Goal: Task Accomplishment & Management: Manage account settings

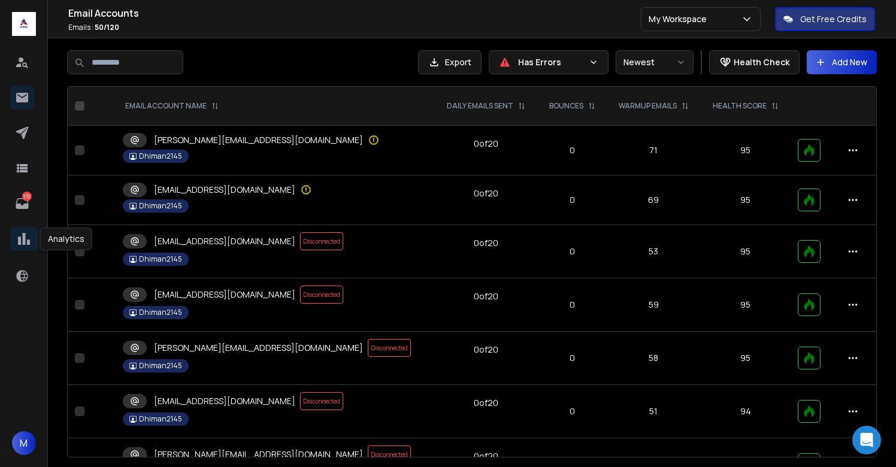
click at [22, 244] on icon at bounding box center [24, 239] width 12 height 12
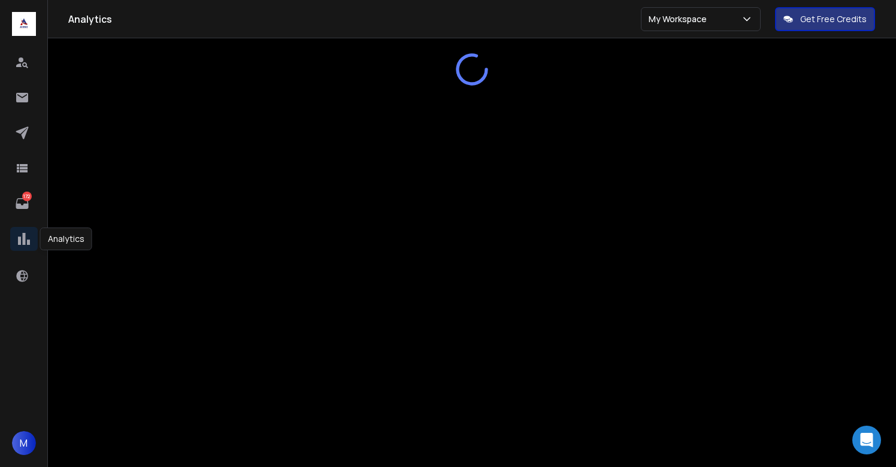
click at [22, 241] on icon at bounding box center [24, 239] width 12 height 12
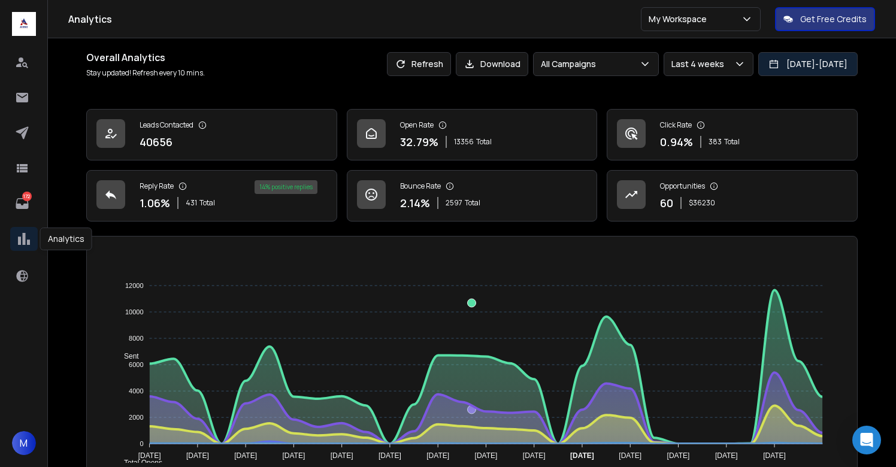
click at [789, 73] on button "[DATE] - [DATE]" at bounding box center [807, 64] width 99 height 24
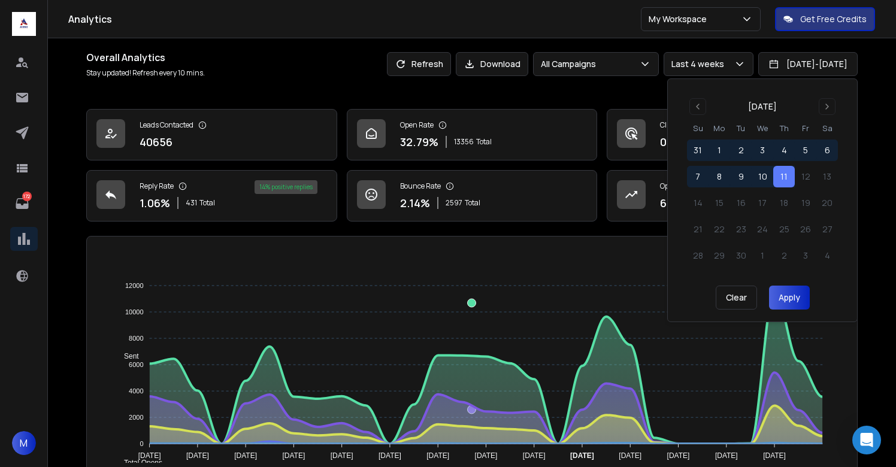
click at [791, 177] on button "11" at bounding box center [784, 177] width 22 height 22
click at [782, 298] on button "Apply" at bounding box center [789, 298] width 41 height 24
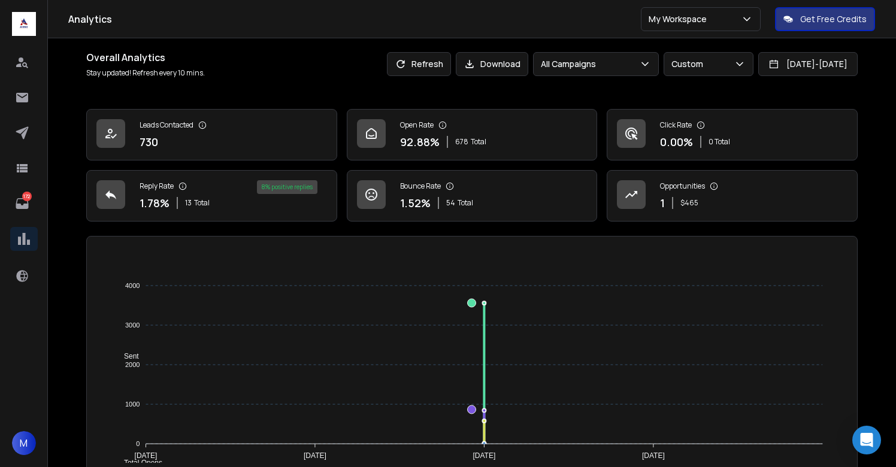
click at [23, 135] on icon at bounding box center [22, 133] width 13 height 13
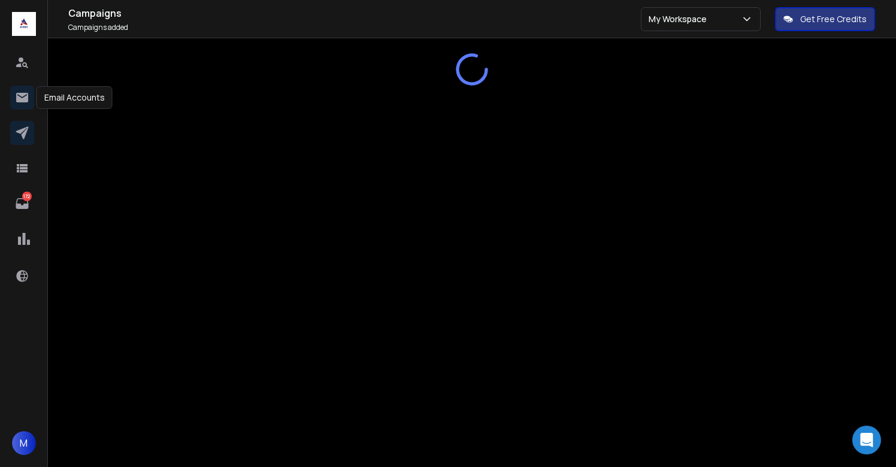
click at [21, 96] on icon at bounding box center [22, 98] width 12 height 10
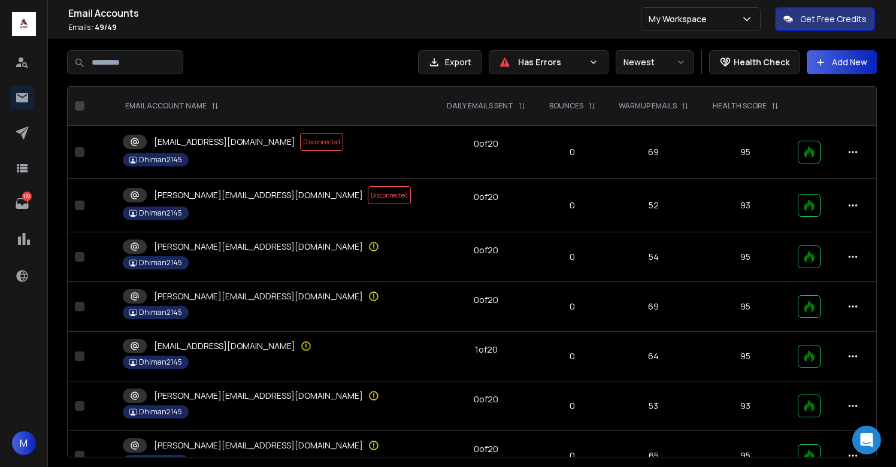
click at [290, 54] on div at bounding box center [239, 62] width 344 height 24
click at [20, 135] on icon at bounding box center [22, 133] width 14 height 14
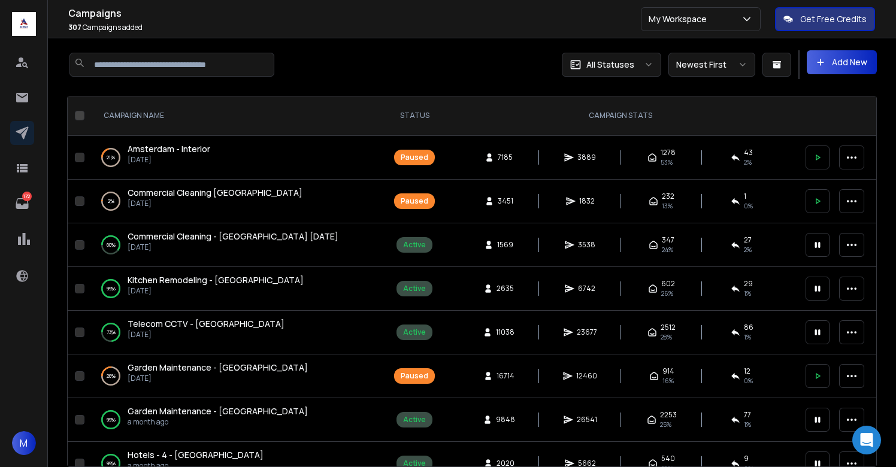
scroll to position [116, 0]
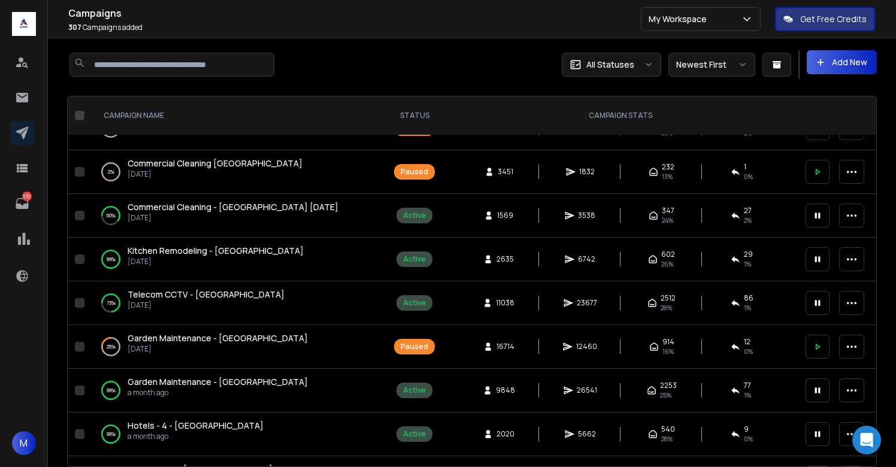
click at [203, 210] on span "Commercial Cleaning - [GEOGRAPHIC_DATA] [DATE]" at bounding box center [233, 206] width 211 height 11
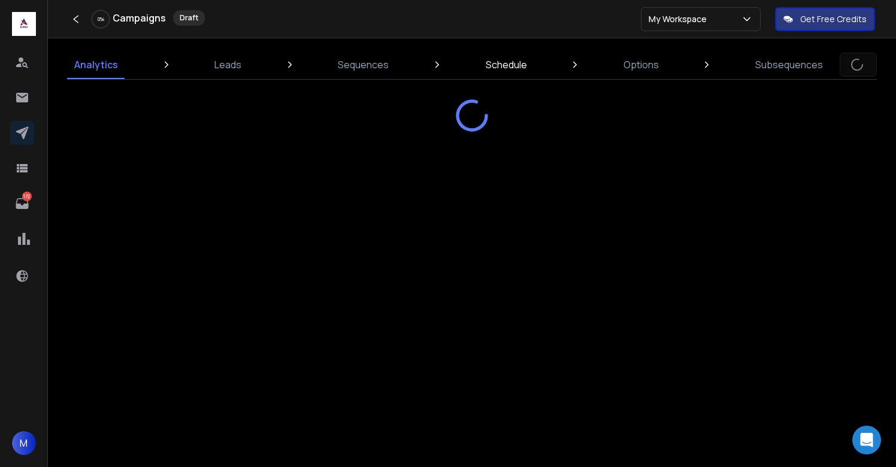
click at [521, 62] on p "Schedule" at bounding box center [506, 64] width 41 height 14
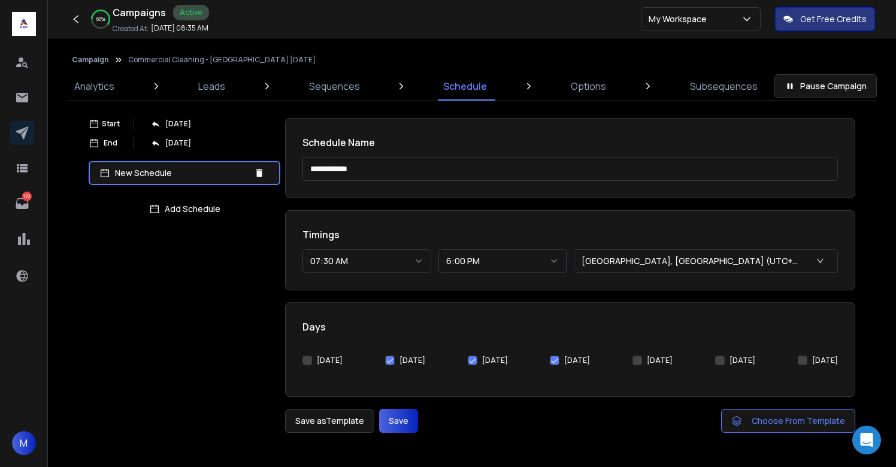
click at [90, 62] on button "Campaign" at bounding box center [90, 60] width 37 height 10
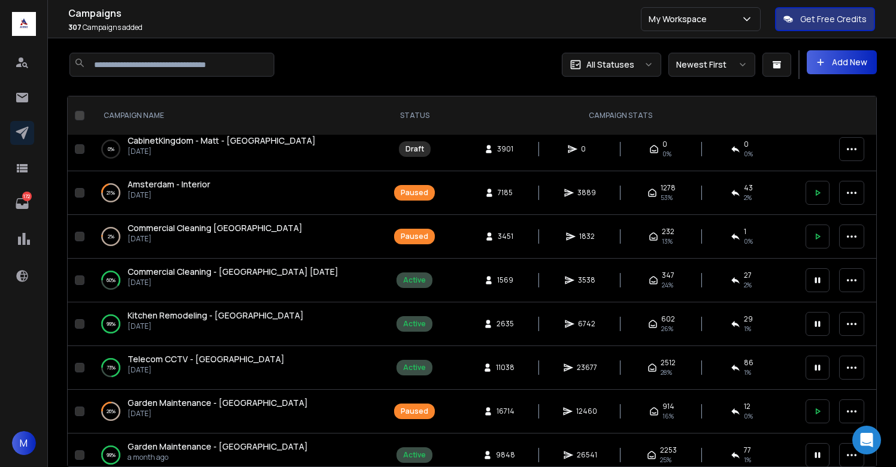
scroll to position [57, 0]
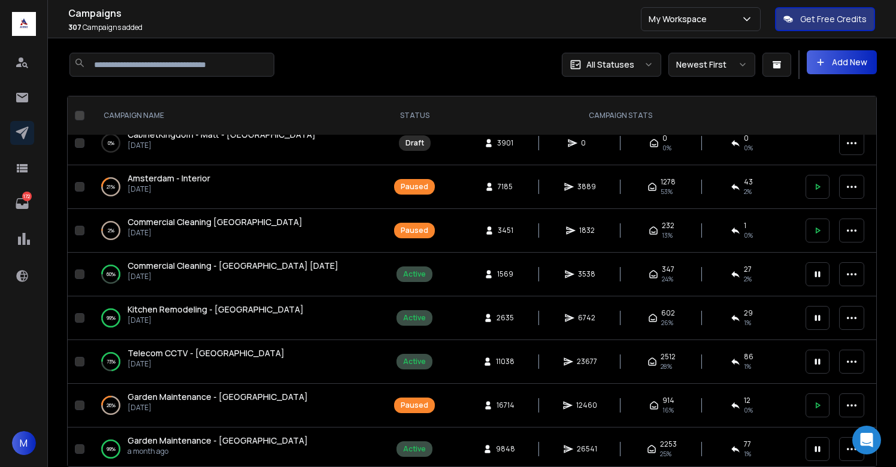
click at [211, 312] on span "Kitchen Remodeling - [GEOGRAPHIC_DATA]" at bounding box center [216, 309] width 176 height 11
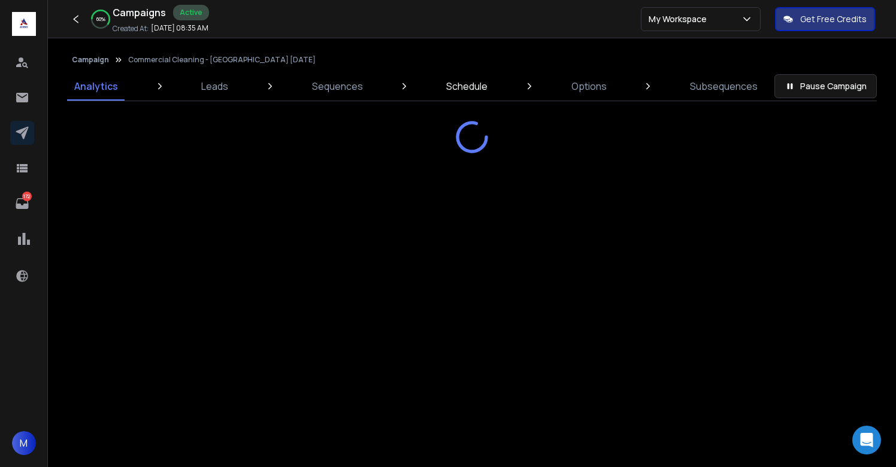
click at [472, 91] on p "Schedule" at bounding box center [466, 86] width 41 height 14
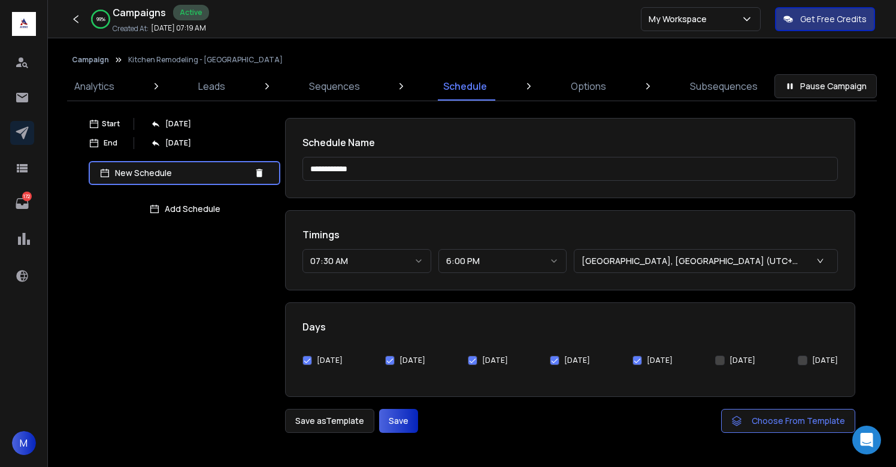
click at [642, 358] on button "[DATE]" at bounding box center [637, 361] width 10 height 10
click at [403, 416] on button "Save" at bounding box center [398, 421] width 39 height 24
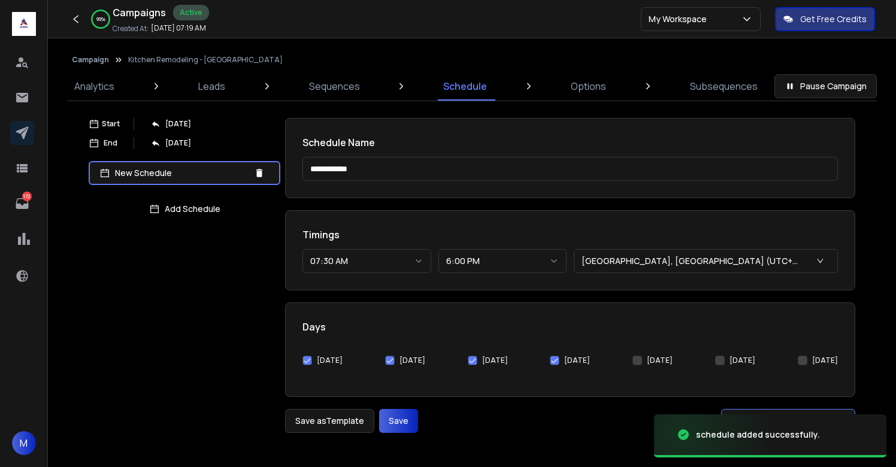
click at [98, 61] on button "Campaign" at bounding box center [90, 60] width 37 height 10
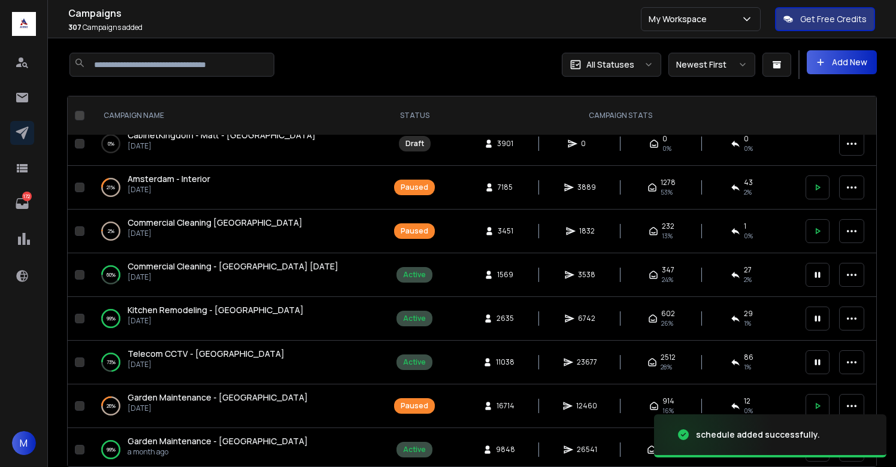
scroll to position [63, 0]
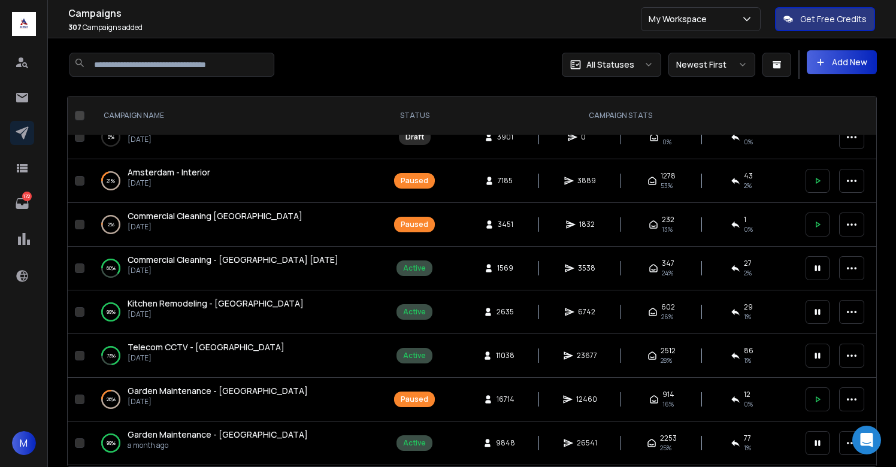
click at [180, 353] on p "[DATE]" at bounding box center [206, 358] width 157 height 10
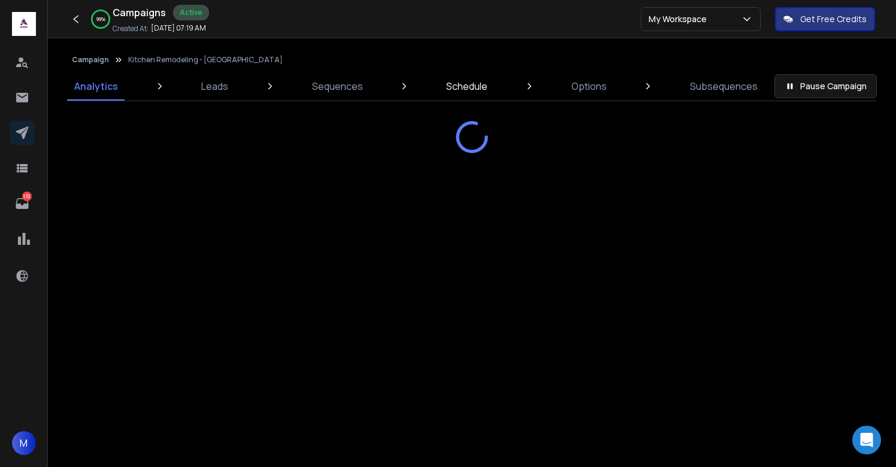
click at [453, 89] on p "Schedule" at bounding box center [466, 86] width 41 height 14
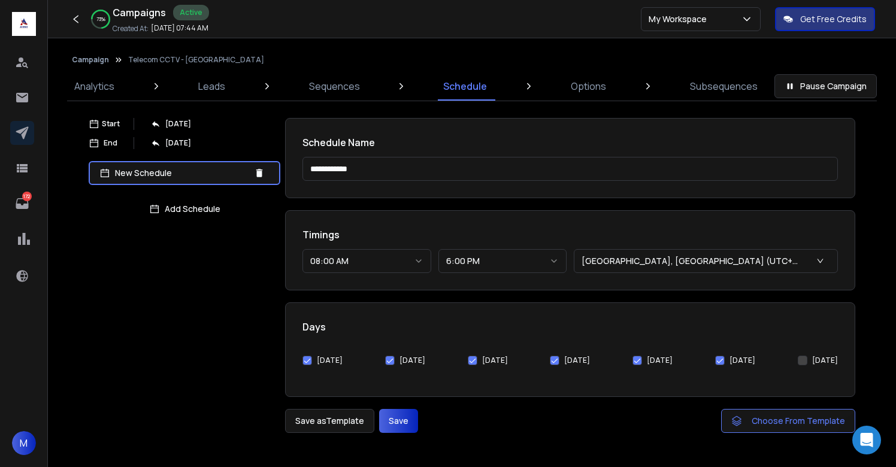
click at [642, 357] on button "[DATE]" at bounding box center [637, 361] width 10 height 10
click at [710, 357] on div "[DATE] [DATE] [DATE] [DATE] [DATE] [DATE] [DATE]" at bounding box center [569, 360] width 535 height 38
click at [715, 359] on button "[DATE]" at bounding box center [720, 361] width 10 height 10
click at [307, 357] on button "[DATE]" at bounding box center [307, 361] width 10 height 10
click at [404, 427] on button "Save" at bounding box center [398, 421] width 39 height 24
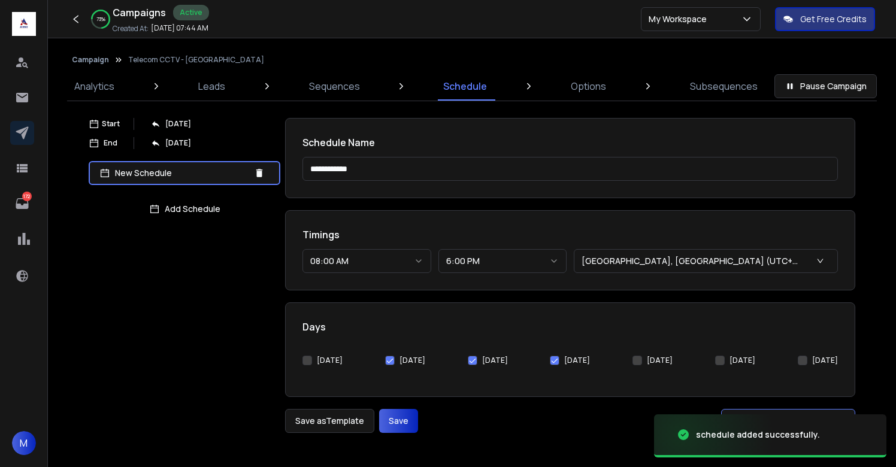
click at [99, 63] on button "Campaign" at bounding box center [90, 60] width 37 height 10
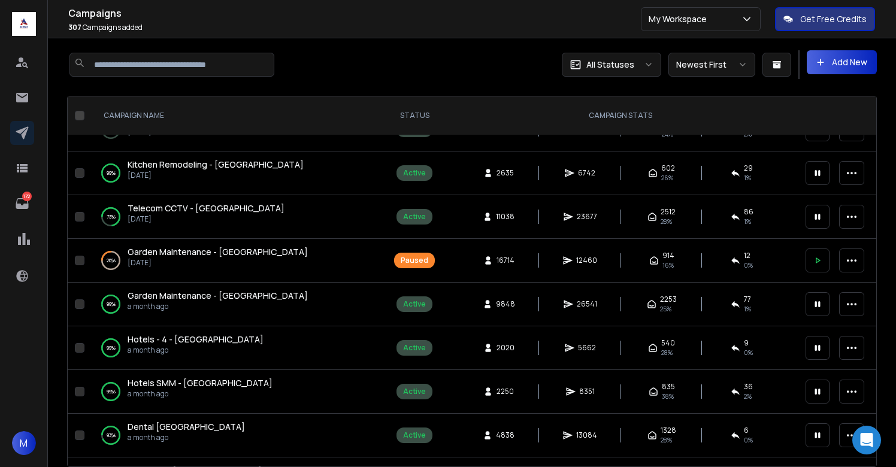
scroll to position [205, 0]
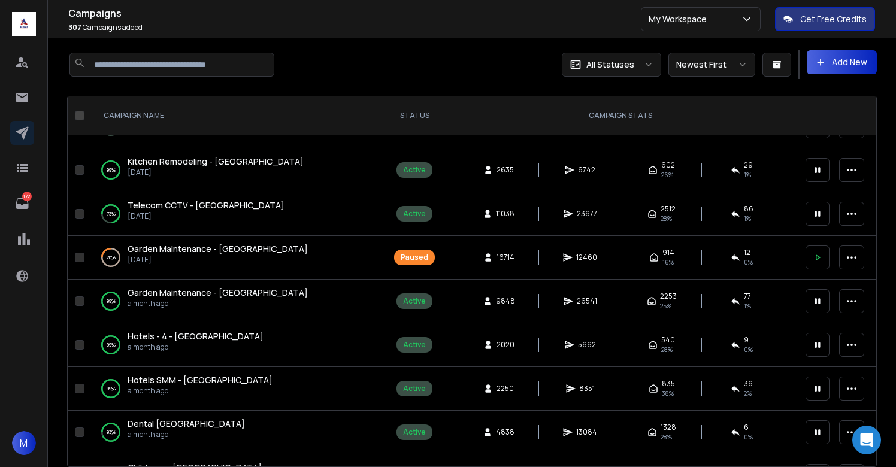
click at [187, 292] on span "Garden Maintenance - [GEOGRAPHIC_DATA]" at bounding box center [218, 292] width 180 height 11
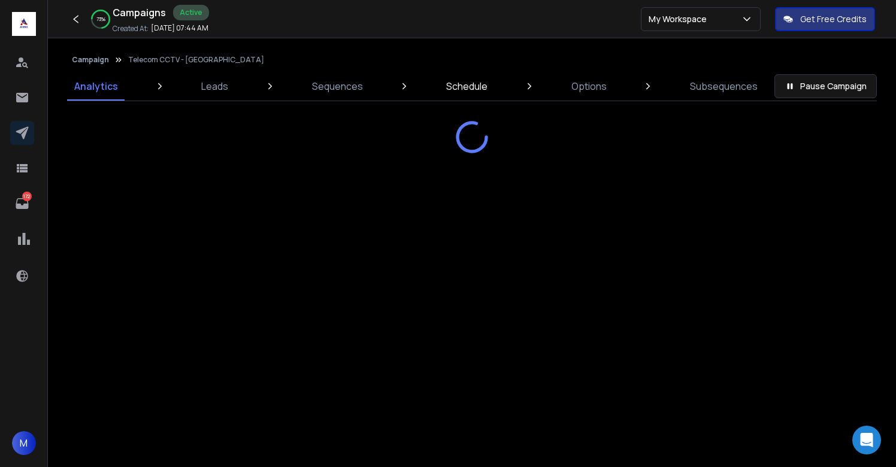
click at [471, 86] on p "Schedule" at bounding box center [466, 86] width 41 height 14
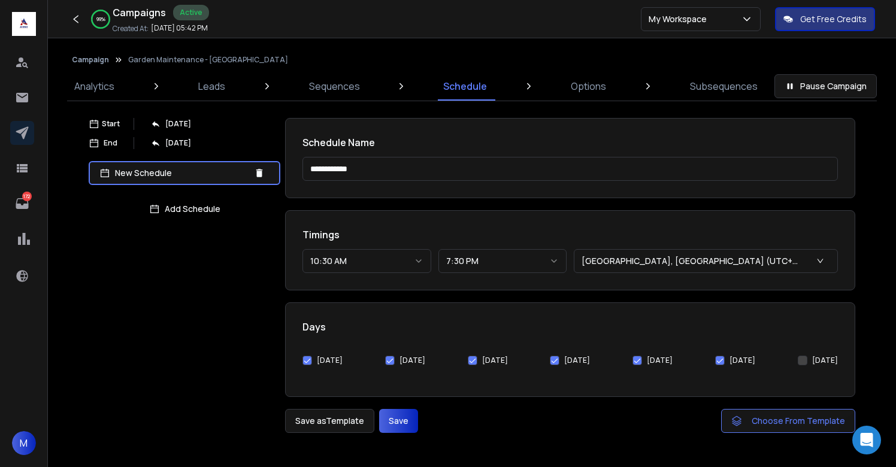
click at [718, 365] on button "[DATE]" at bounding box center [720, 361] width 10 height 10
click at [642, 362] on button "[DATE]" at bounding box center [637, 361] width 10 height 10
click at [306, 361] on button "[DATE]" at bounding box center [307, 361] width 10 height 10
click at [388, 419] on button "Save" at bounding box center [398, 421] width 39 height 24
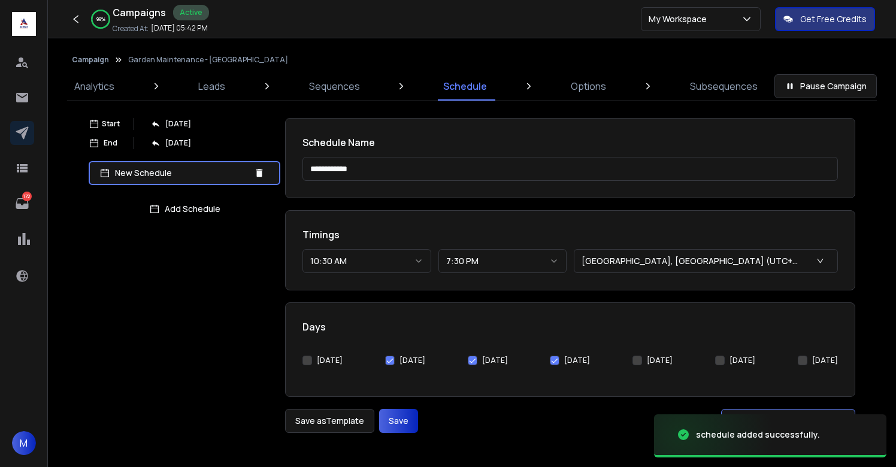
click at [388, 419] on button "Save" at bounding box center [398, 421] width 39 height 24
click at [96, 62] on button "Campaign" at bounding box center [90, 60] width 37 height 10
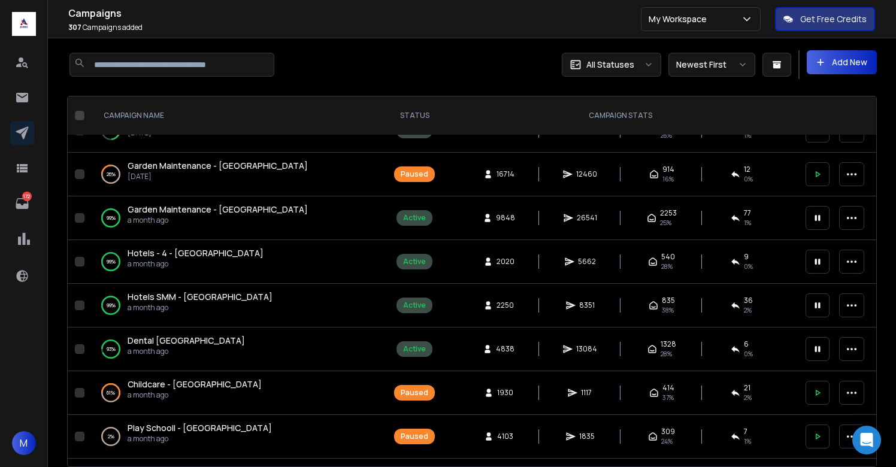
scroll to position [292, 0]
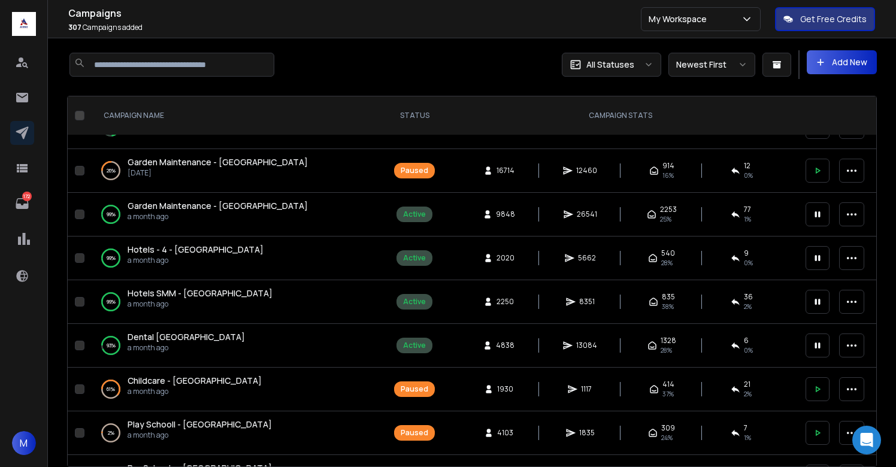
click at [168, 248] on span "Hotels - 4 - [GEOGRAPHIC_DATA]" at bounding box center [196, 249] width 136 height 11
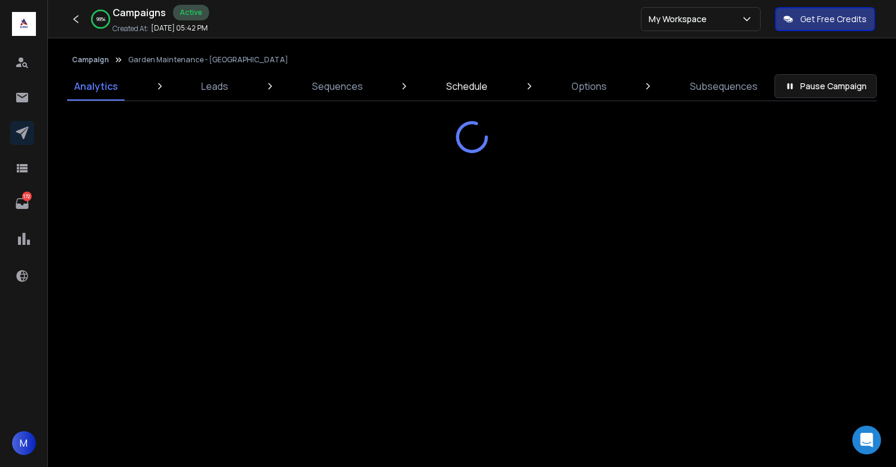
click at [468, 89] on p "Schedule" at bounding box center [466, 86] width 41 height 14
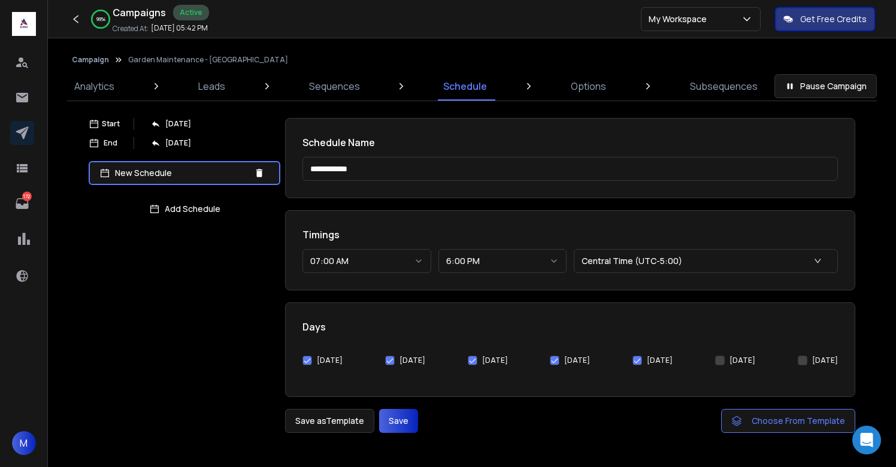
click at [642, 360] on button "[DATE]" at bounding box center [637, 361] width 10 height 10
click at [308, 363] on button "[DATE]" at bounding box center [307, 361] width 10 height 10
click at [402, 424] on button "Save" at bounding box center [398, 421] width 39 height 24
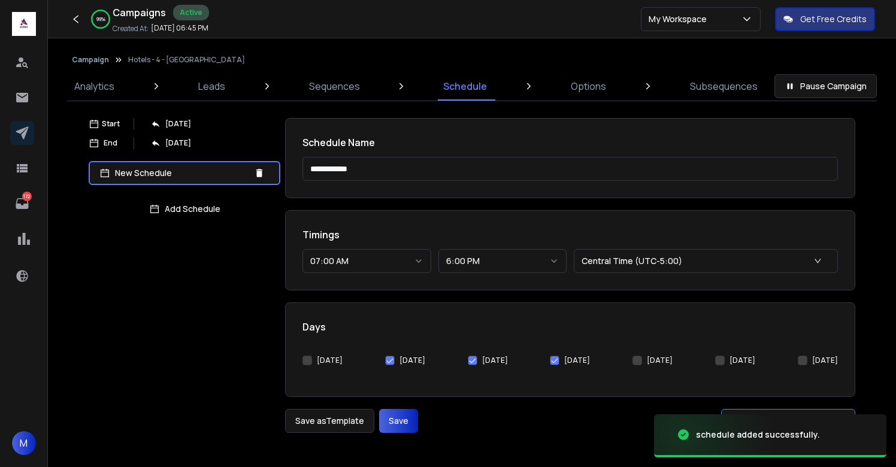
click at [98, 57] on button "Campaign" at bounding box center [90, 60] width 37 height 10
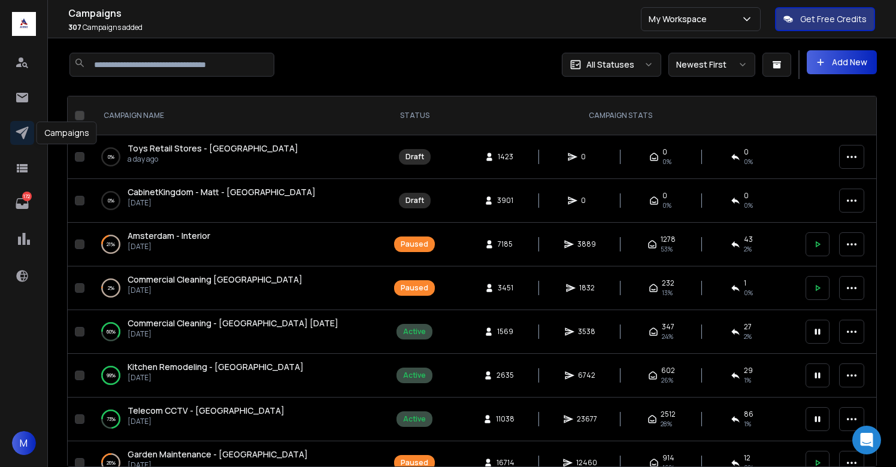
click at [16, 128] on icon at bounding box center [22, 133] width 14 height 14
